Goal: Find specific page/section: Find specific page/section

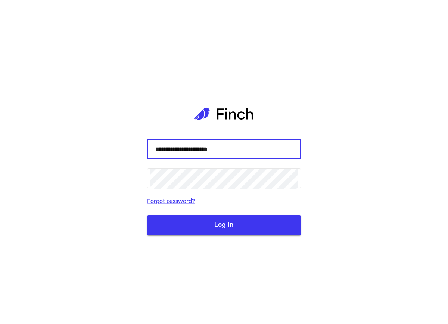
type input "**********"
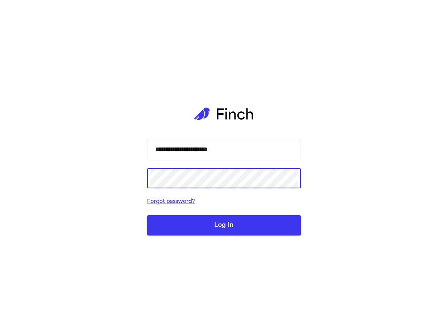
click at [224, 226] on button "Log In" at bounding box center [224, 225] width 154 height 20
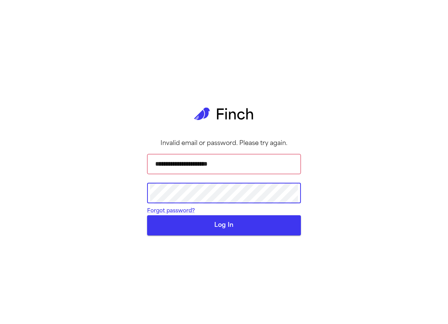
click at [147, 215] on button "Log In" at bounding box center [224, 225] width 154 height 20
click at [233, 235] on button "Log In" at bounding box center [224, 225] width 154 height 20
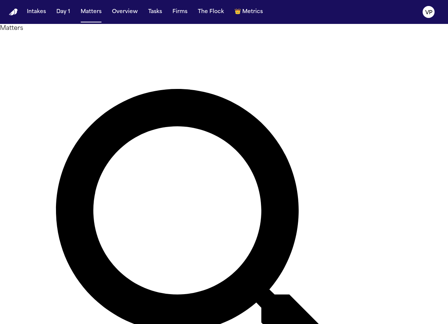
type input "******"
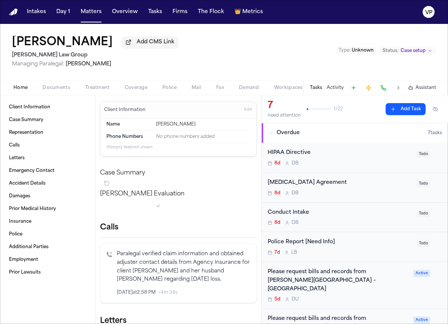
click at [169, 90] on span "Police" at bounding box center [169, 88] width 14 height 6
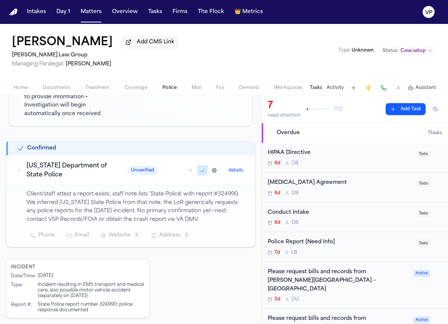
scroll to position [118, 0]
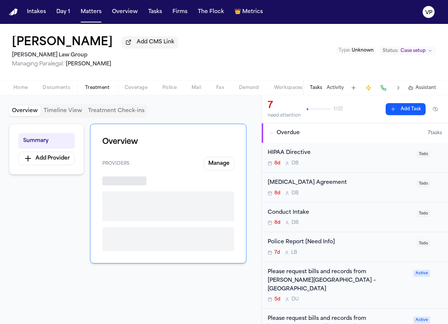
click at [105, 89] on span "Treatment" at bounding box center [97, 88] width 25 height 6
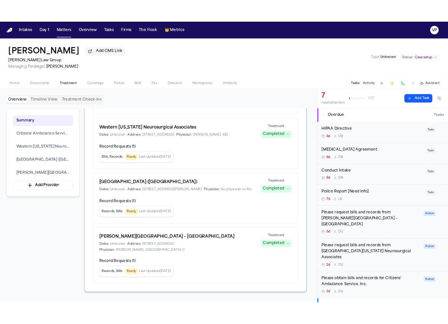
scroll to position [81, 0]
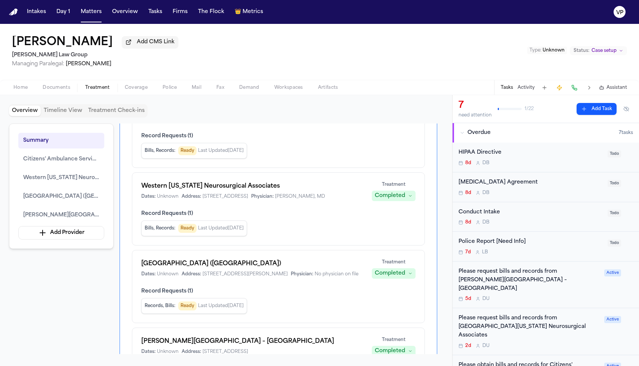
click at [306, 323] on div "[GEOGRAPHIC_DATA] ([GEOGRAPHIC_DATA]) Dates: Unknown Address: [STREET_ADDRESS][…" at bounding box center [278, 286] width 293 height 73
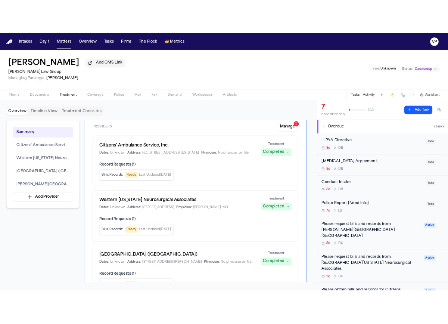
scroll to position [37, 0]
